Goal: Task Accomplishment & Management: Complete application form

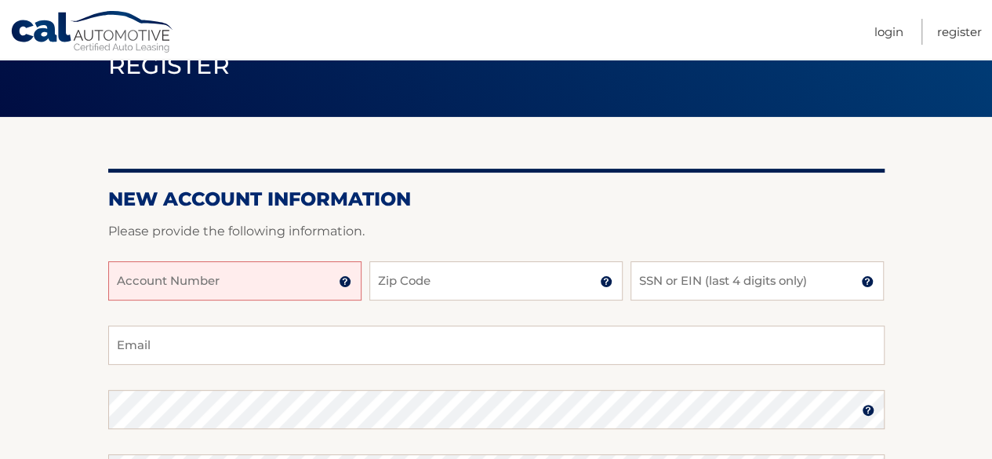
scroll to position [157, 0]
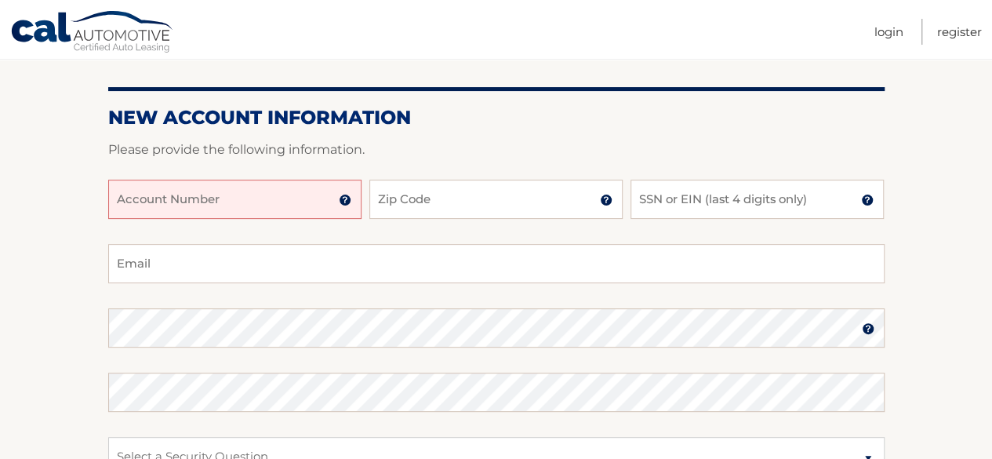
click at [217, 212] on input "Account Number" at bounding box center [234, 199] width 253 height 39
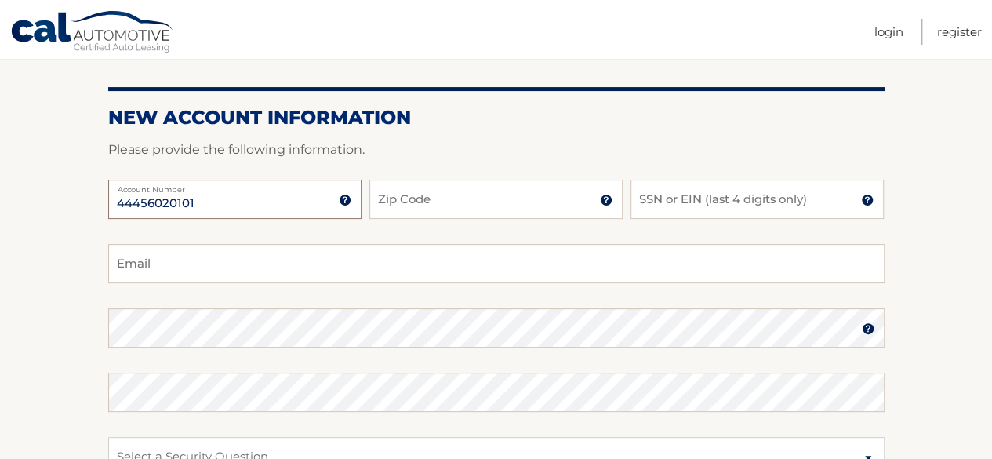
type input "44456020101"
type input "11757"
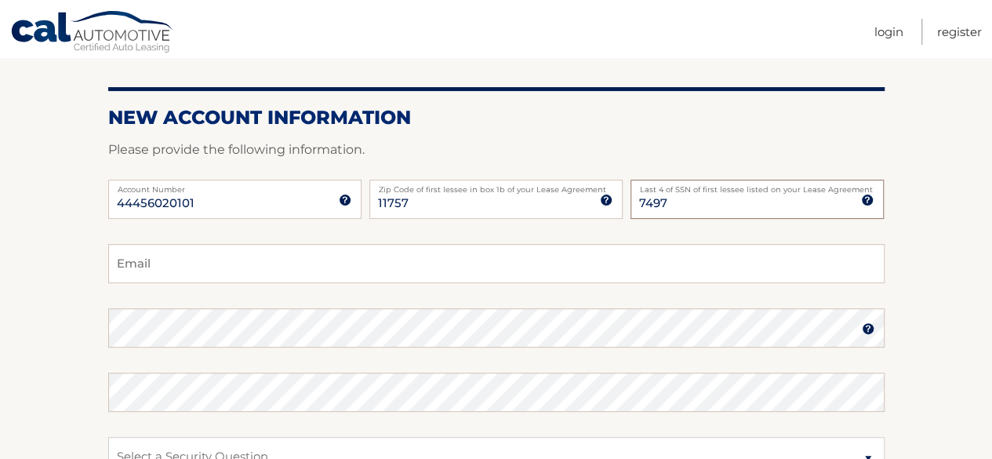
type input "7497"
type input "ingesa@farmingdale.edu"
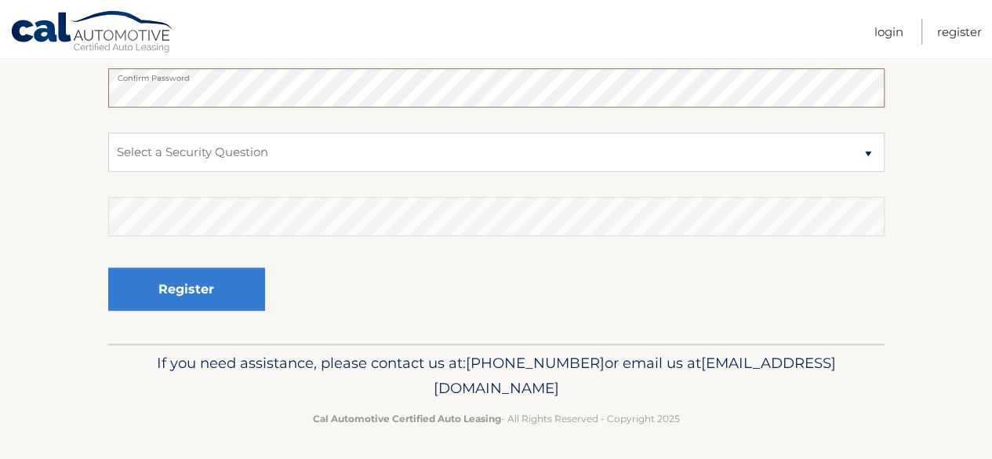
scroll to position [464, 0]
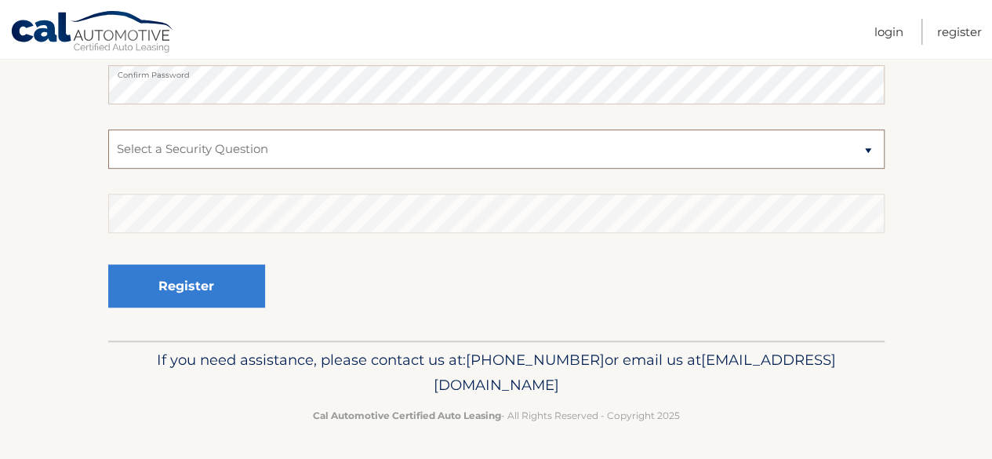
click at [231, 158] on select "Select a Security Question What was the name of your elementary school? What is…" at bounding box center [496, 148] width 777 height 39
select select "1"
click at [108, 129] on select "Select a Security Question What was the name of your elementary school? What is…" at bounding box center [496, 148] width 777 height 39
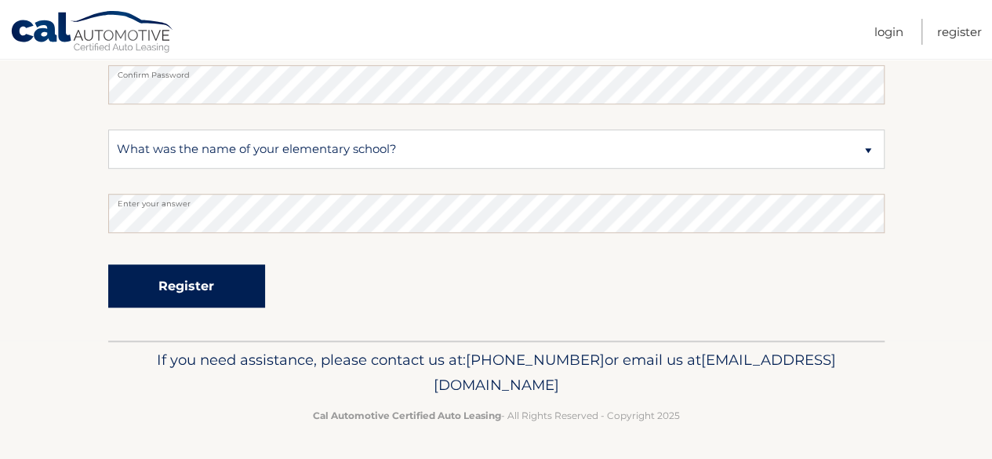
click at [220, 299] on button "Register" at bounding box center [186, 285] width 157 height 43
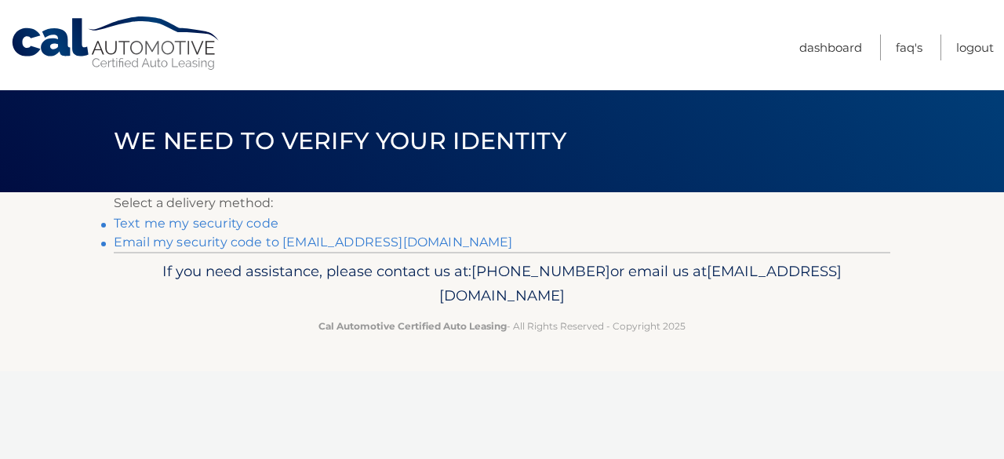
click at [253, 225] on link "Text me my security code" at bounding box center [196, 223] width 165 height 15
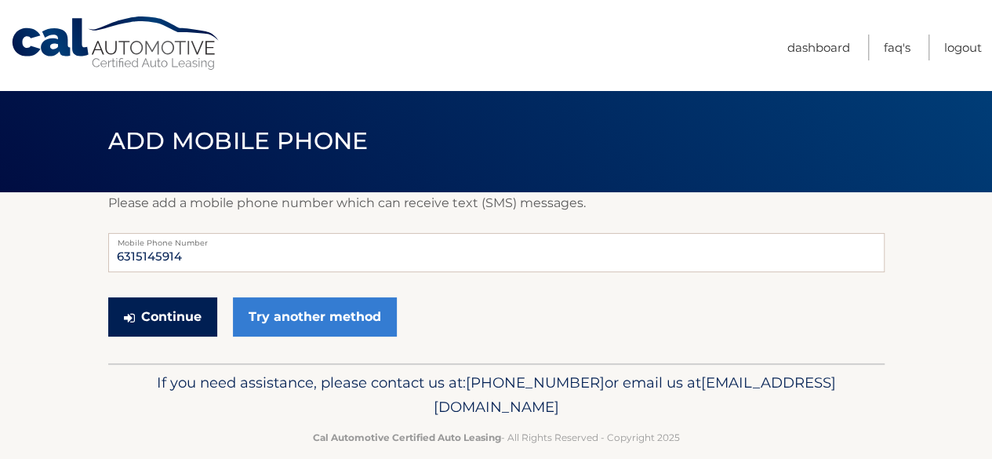
click at [184, 317] on button "Continue" at bounding box center [162, 316] width 109 height 39
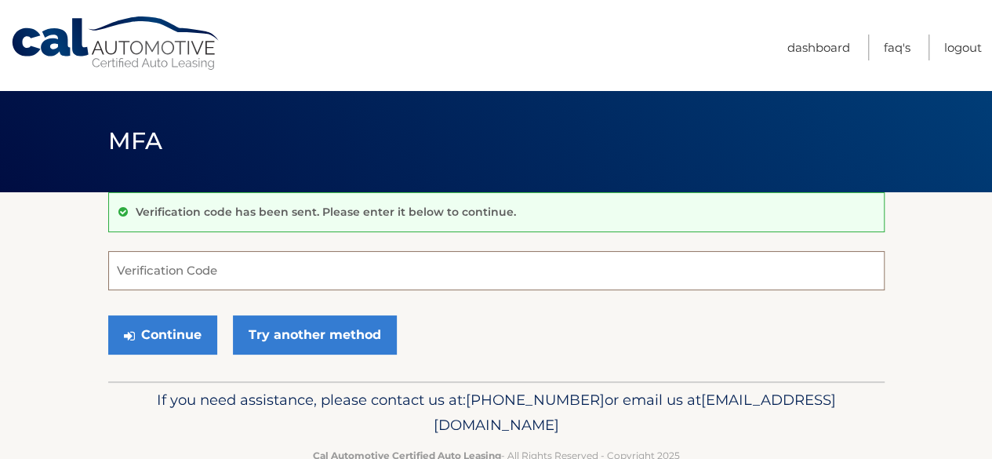
click at [256, 279] on input "Verification Code" at bounding box center [496, 270] width 777 height 39
type input "403331"
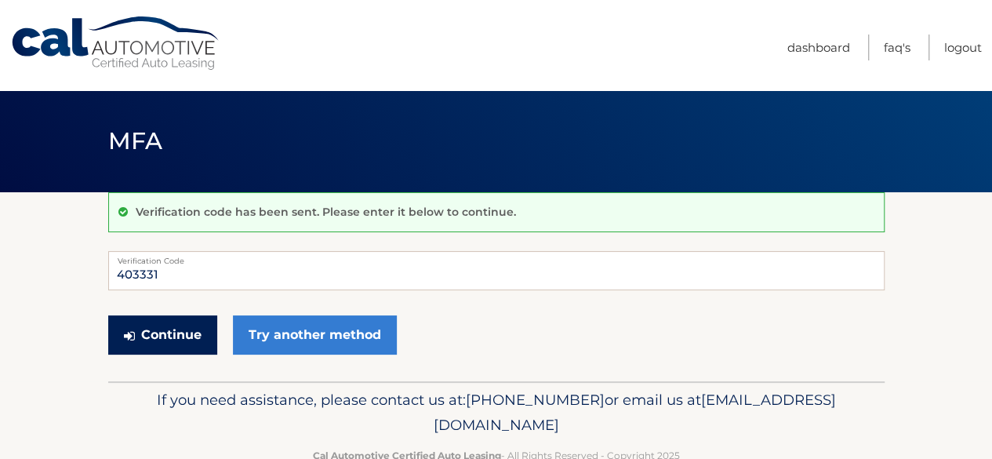
click at [166, 333] on button "Continue" at bounding box center [162, 334] width 109 height 39
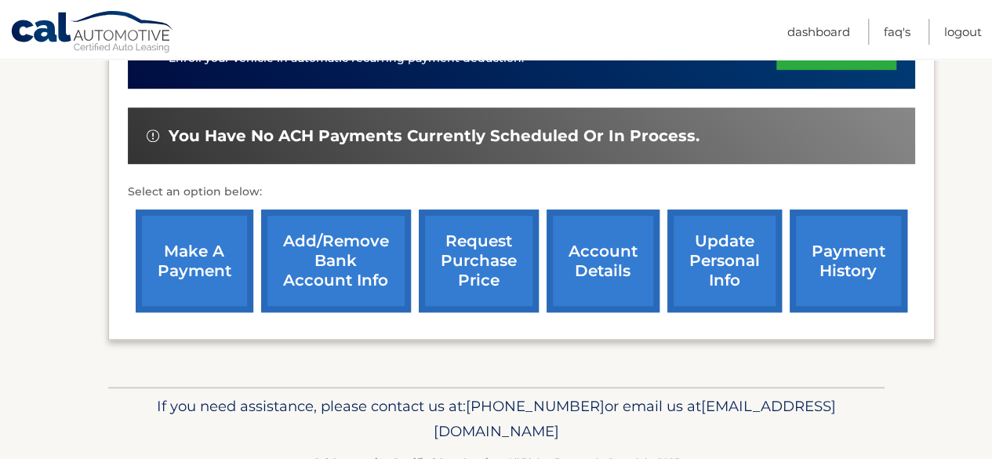
scroll to position [471, 0]
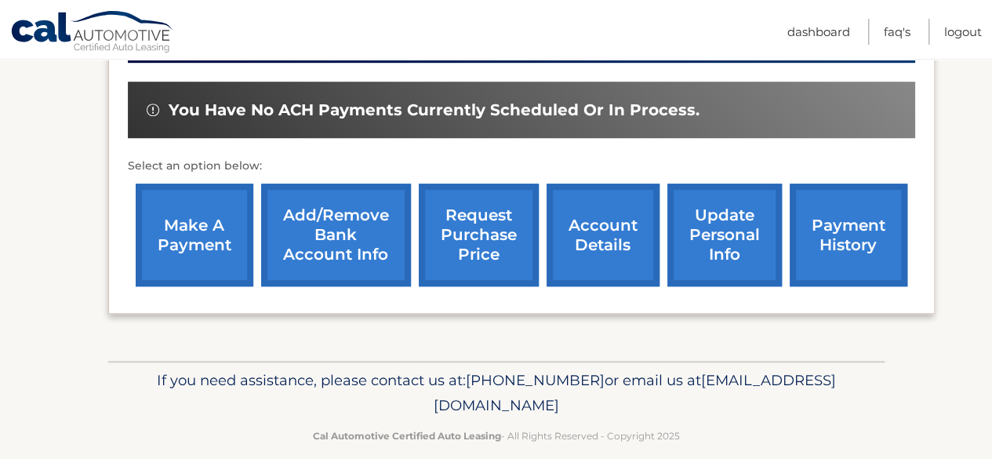
click at [155, 228] on link "make a payment" at bounding box center [195, 235] width 118 height 103
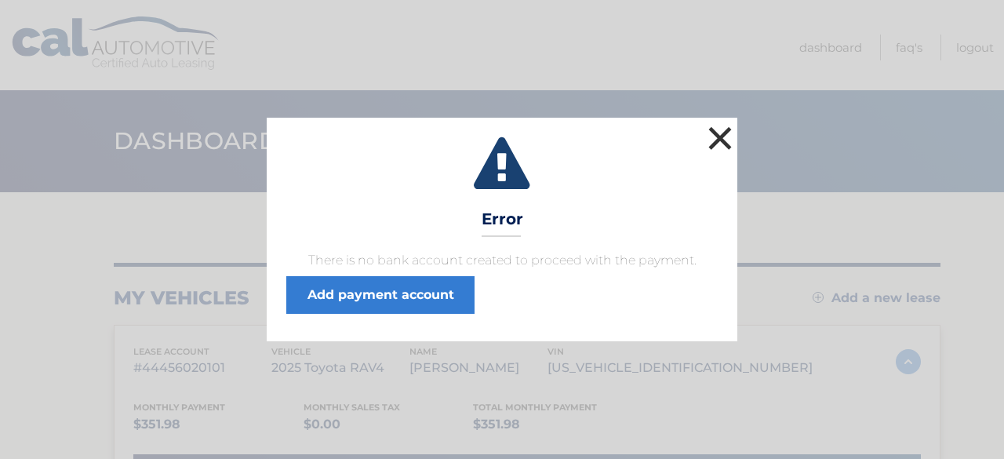
click at [723, 133] on button "×" at bounding box center [720, 137] width 31 height 31
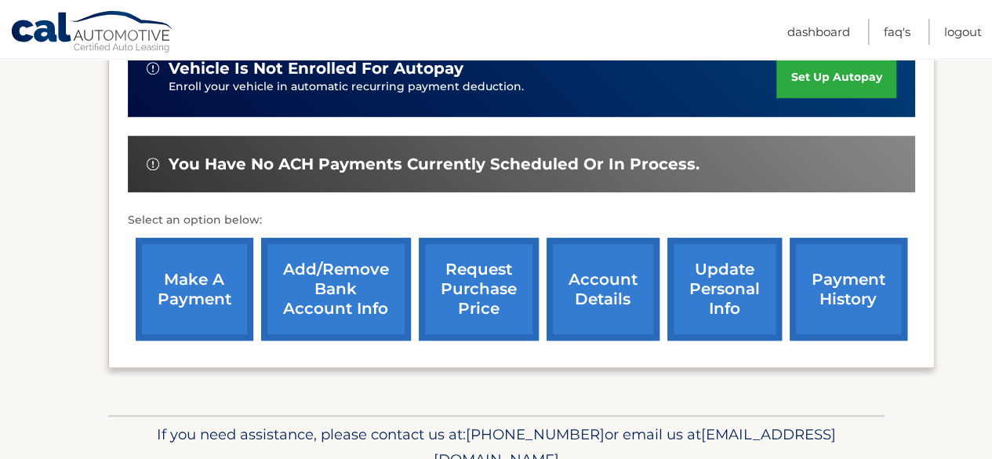
scroll to position [392, 0]
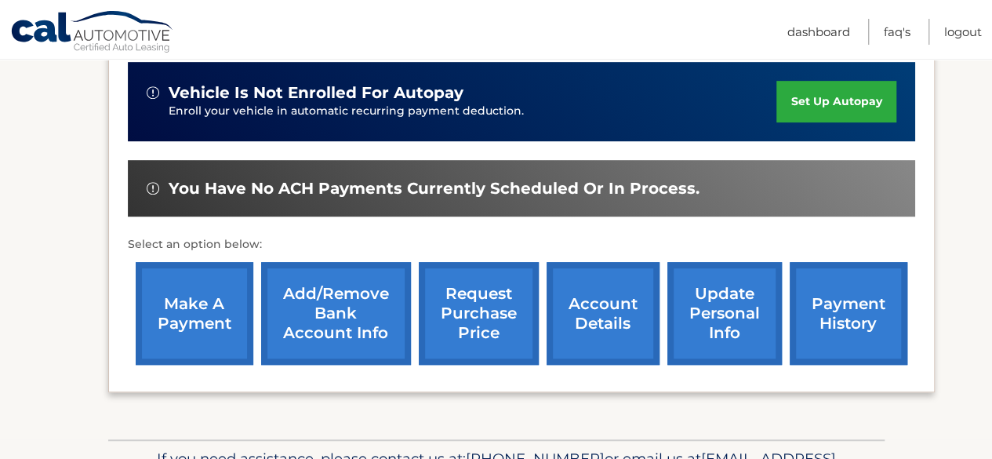
click at [180, 341] on link "make a payment" at bounding box center [195, 313] width 118 height 103
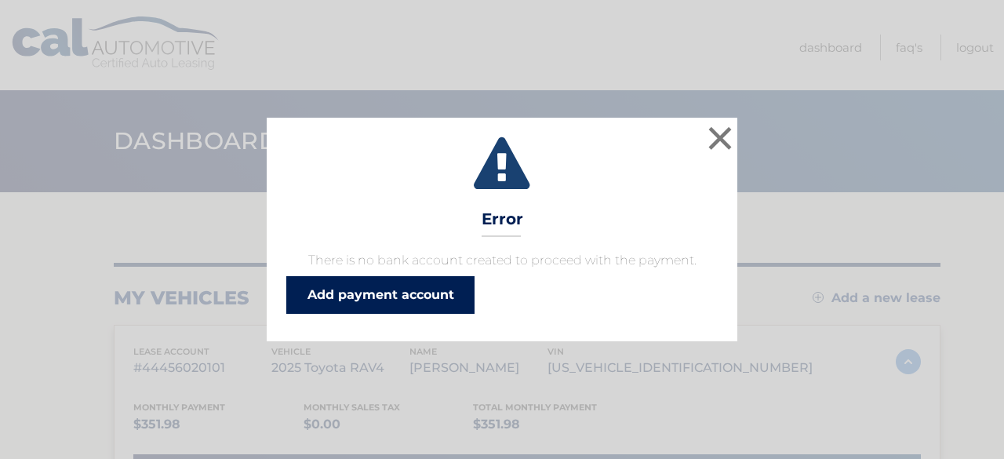
click at [361, 293] on link "Add payment account" at bounding box center [380, 295] width 188 height 38
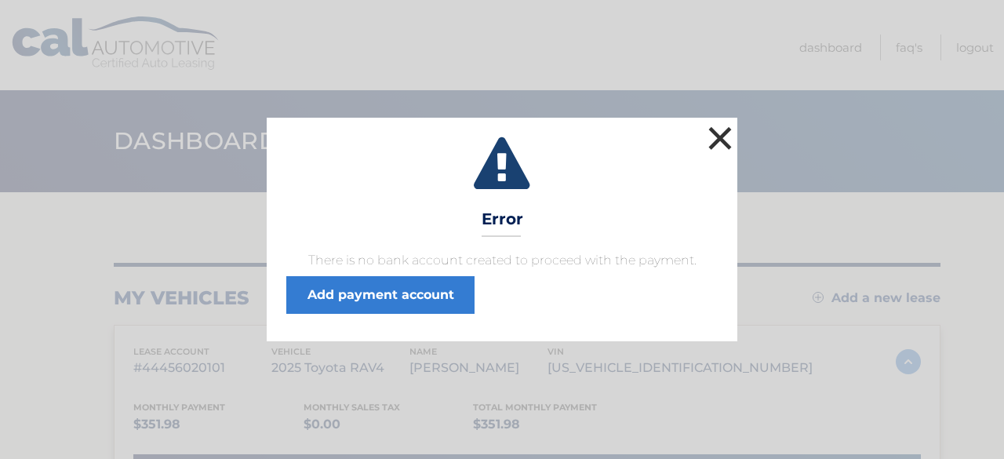
click at [716, 137] on button "×" at bounding box center [720, 137] width 31 height 31
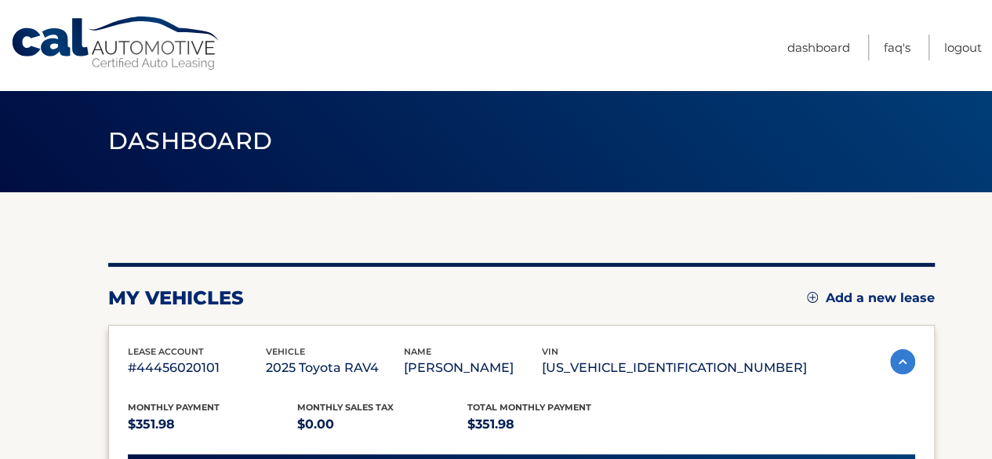
click at [191, 137] on span "Dashboard" at bounding box center [190, 140] width 165 height 29
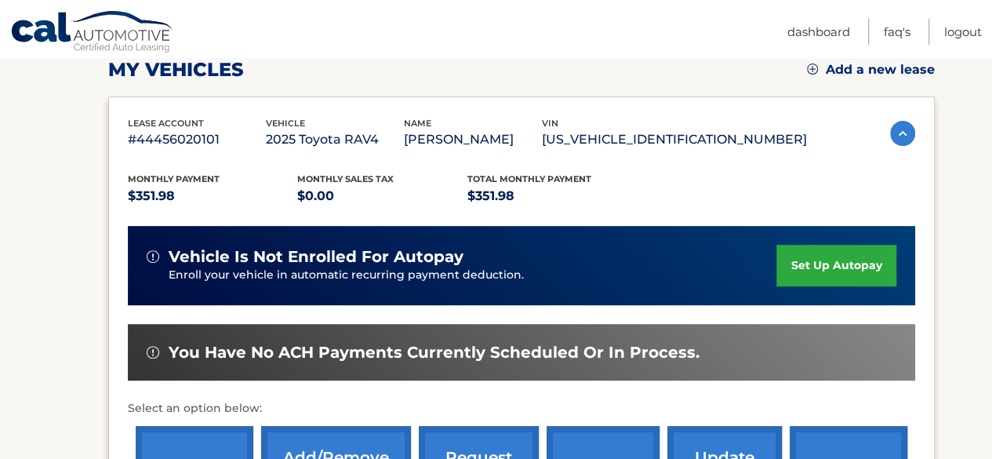
scroll to position [235, 0]
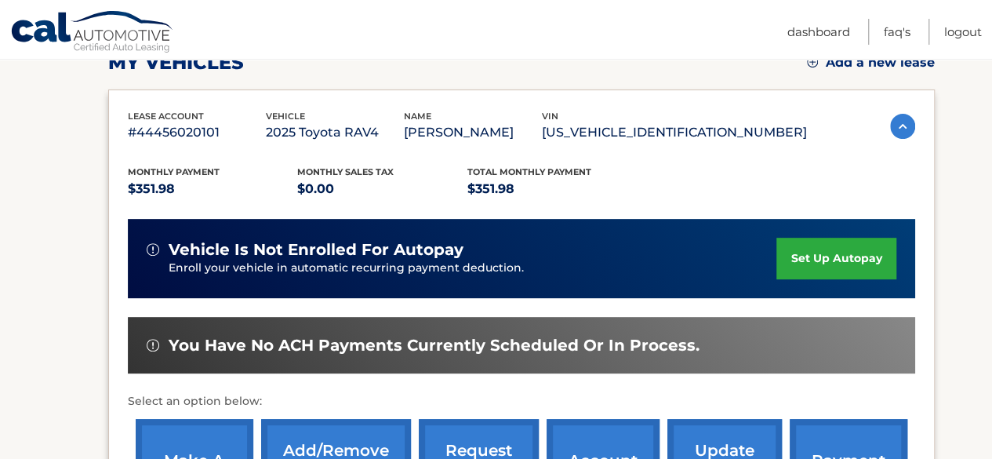
click at [494, 341] on span "You have no ACH payments currently scheduled or in process." at bounding box center [434, 346] width 531 height 20
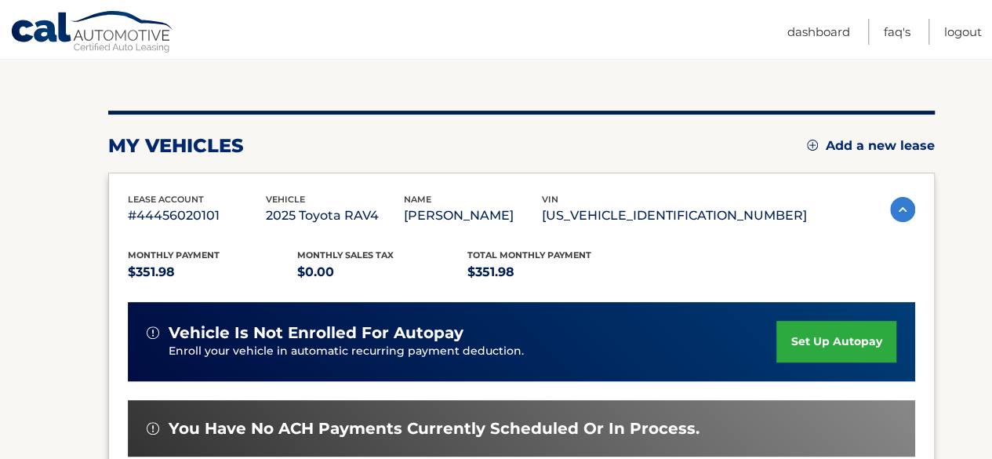
scroll to position [157, 0]
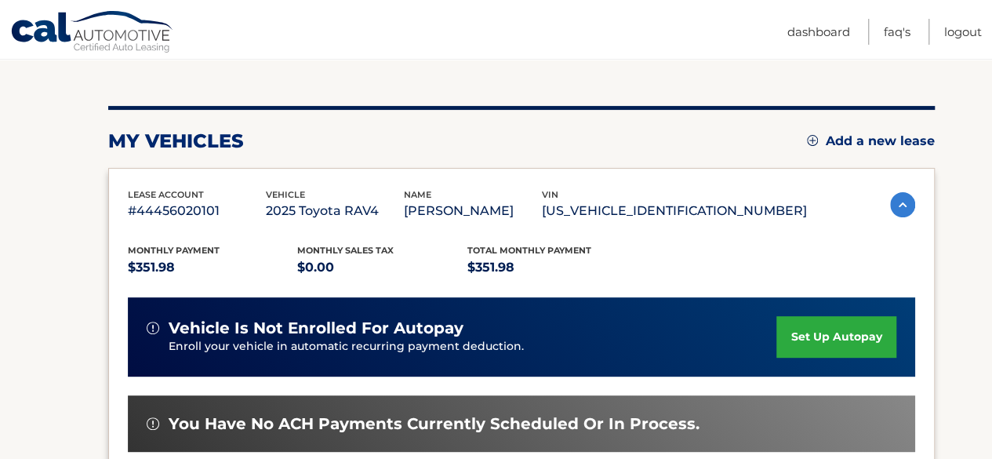
click at [894, 198] on img at bounding box center [902, 204] width 25 height 25
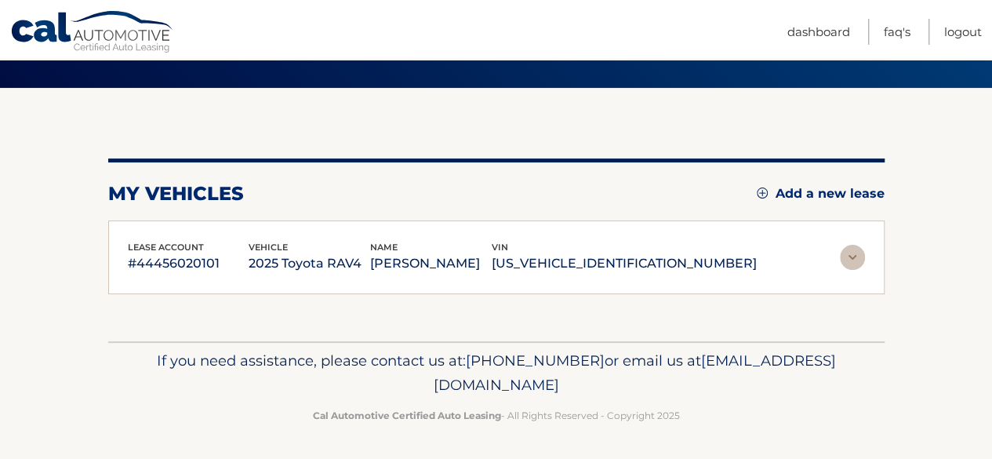
click at [851, 255] on img at bounding box center [852, 257] width 25 height 25
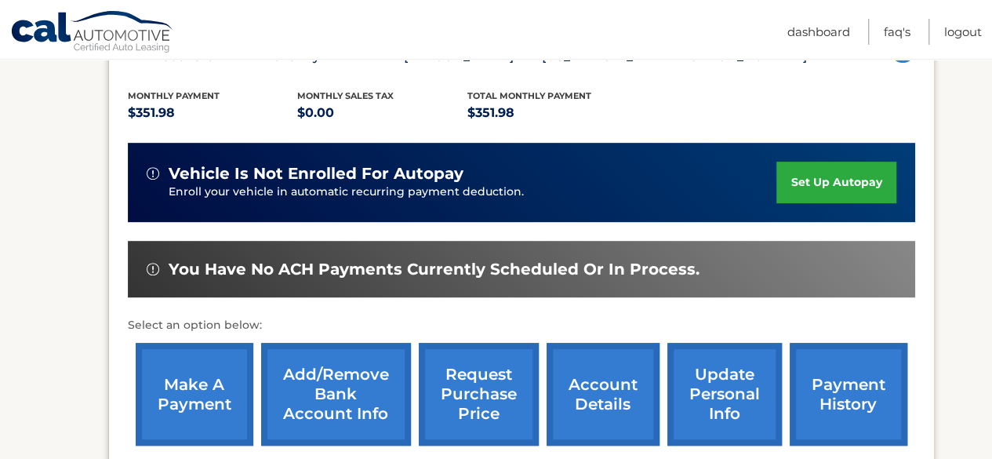
scroll to position [314, 0]
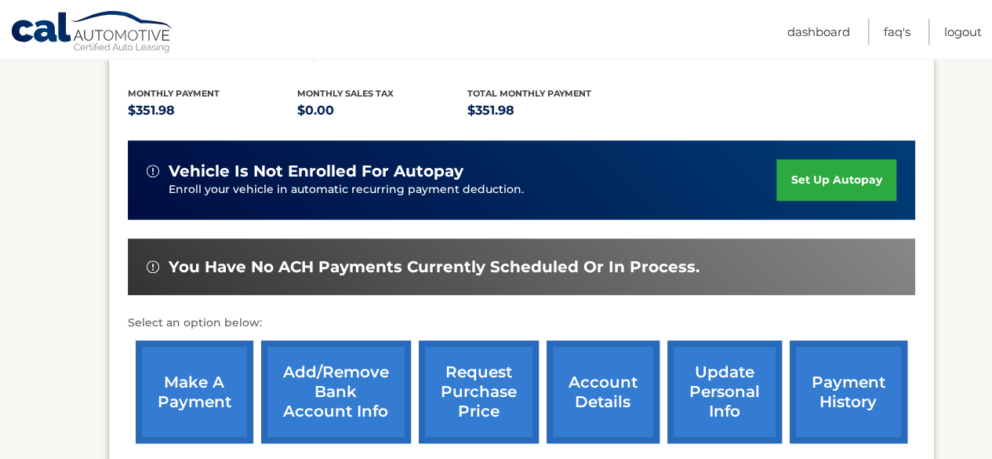
click at [829, 184] on link "set up autopay" at bounding box center [836, 180] width 119 height 42
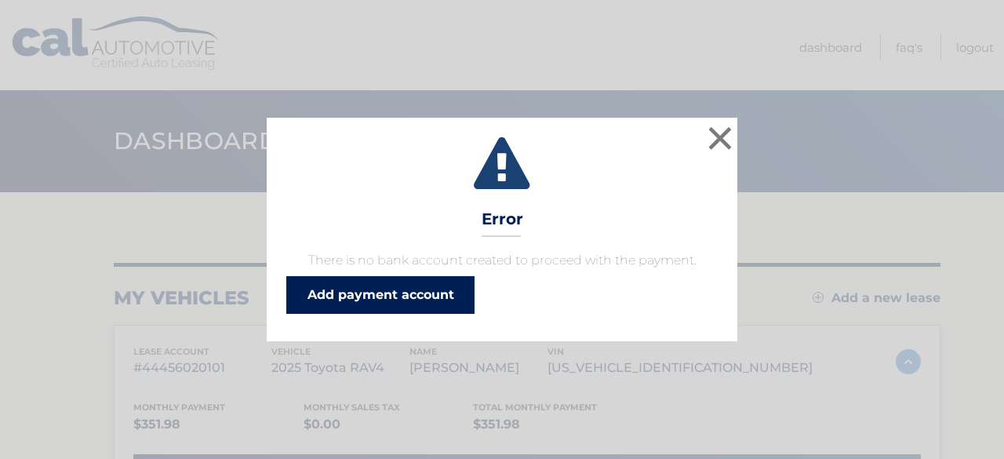
click at [424, 301] on link "Add payment account" at bounding box center [380, 295] width 188 height 38
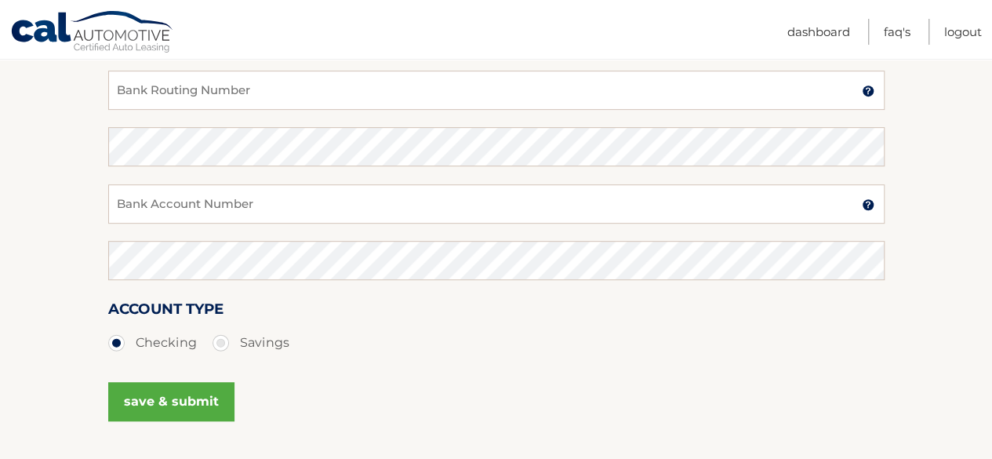
scroll to position [235, 0]
